Goal: Navigation & Orientation: Find specific page/section

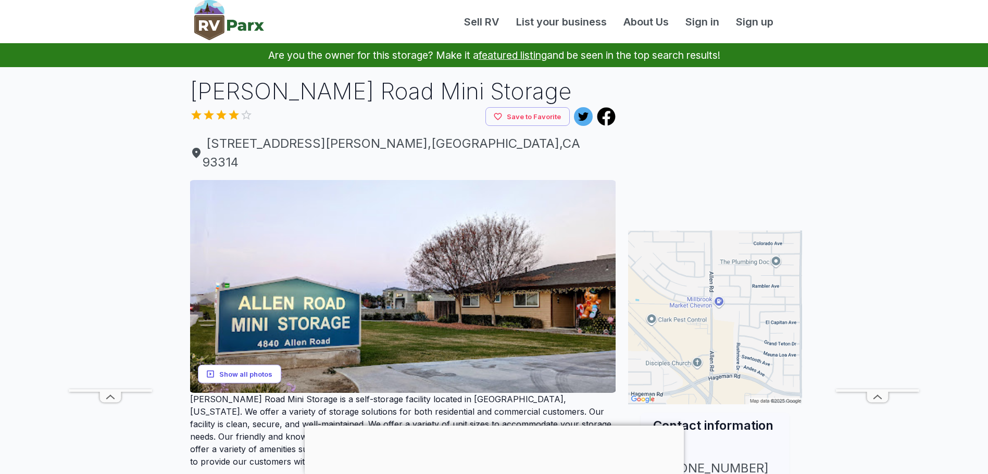
click at [242, 365] on button "Show all photos" at bounding box center [239, 374] width 83 height 19
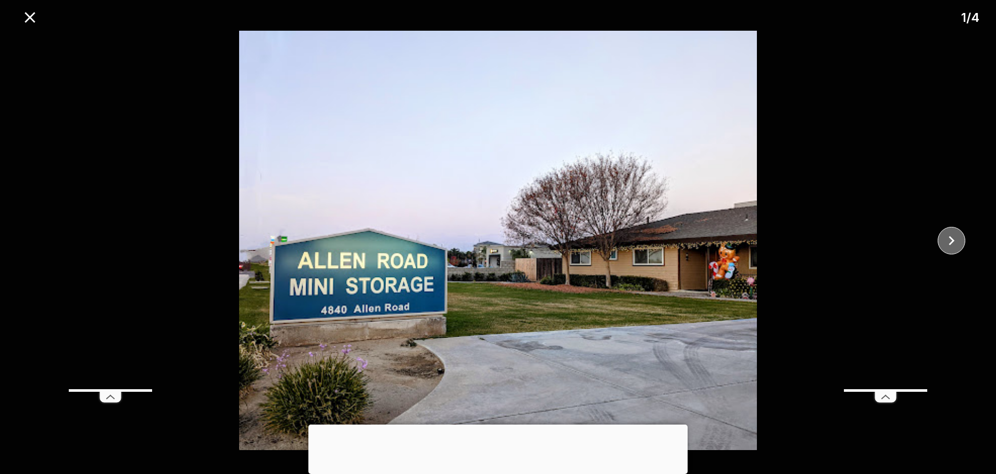
click at [947, 243] on icon "close" at bounding box center [951, 241] width 18 height 18
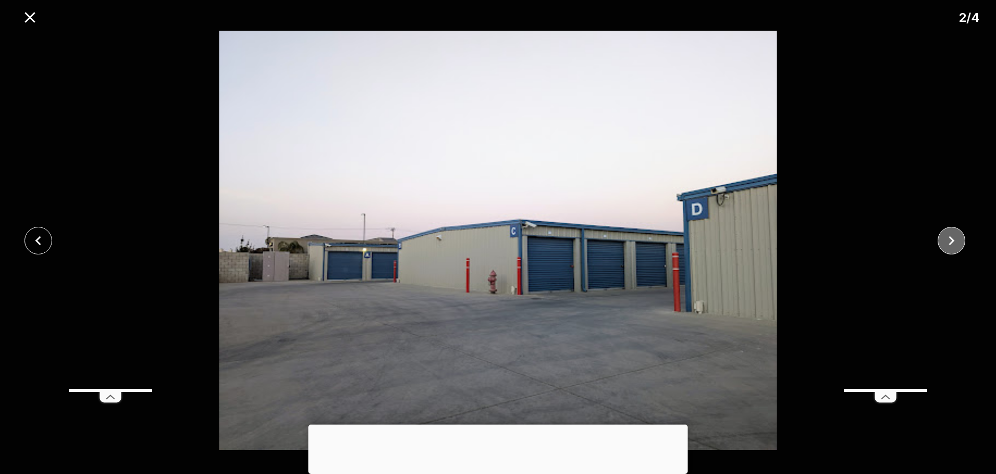
click at [947, 243] on icon "close" at bounding box center [951, 241] width 18 height 18
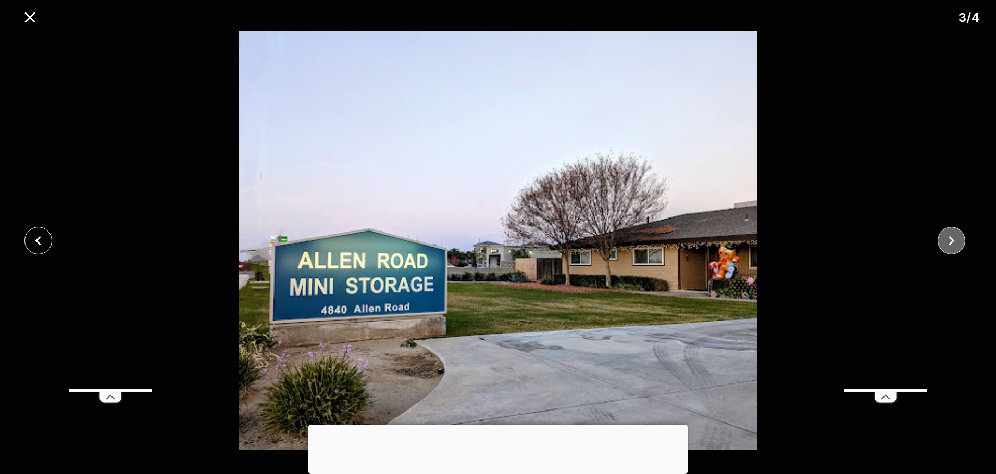
click at [947, 243] on icon "close" at bounding box center [951, 241] width 18 height 18
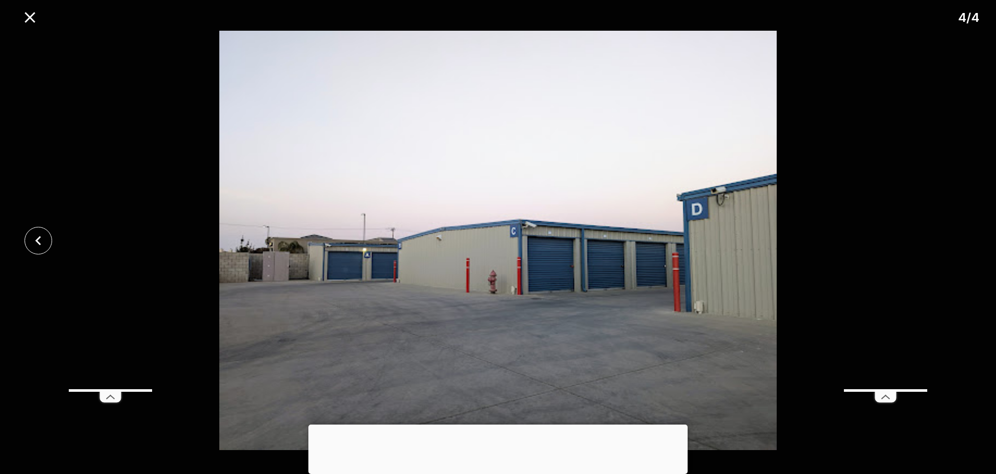
click at [947, 243] on div at bounding box center [498, 241] width 996 height 420
click at [32, 19] on icon "close" at bounding box center [29, 17] width 10 height 10
